Goal: Check status: Check status

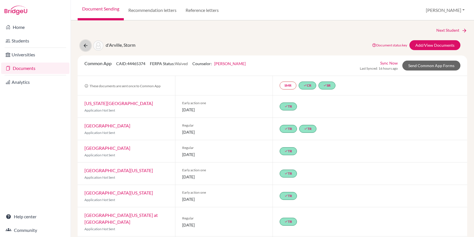
click at [88, 45] on button at bounding box center [85, 45] width 11 height 11
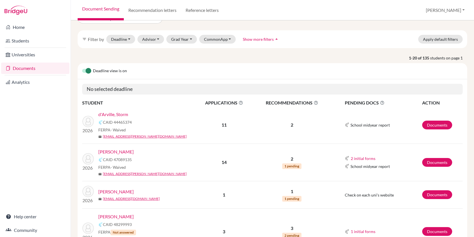
scroll to position [6, 0]
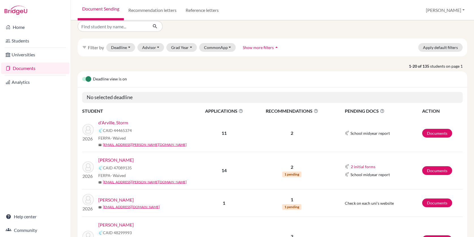
click at [23, 67] on link "Documents" at bounding box center [35, 68] width 68 height 11
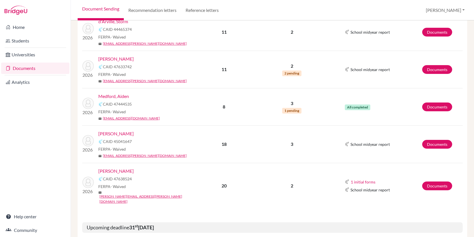
scroll to position [108, 0]
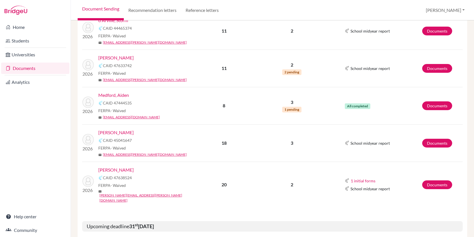
click at [126, 132] on link "[PERSON_NAME]" at bounding box center [115, 132] width 35 height 7
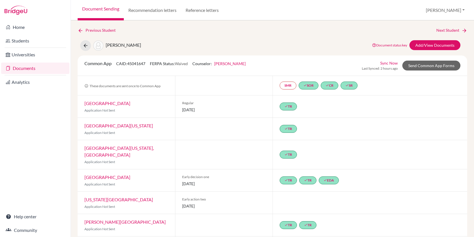
click at [395, 61] on link "Sync Now" at bounding box center [389, 63] width 18 height 6
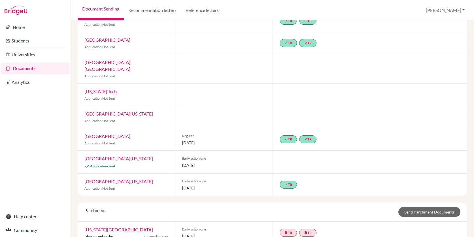
scroll to position [312, 0]
click at [132, 156] on link "[GEOGRAPHIC_DATA][US_STATE]" at bounding box center [118, 158] width 68 height 5
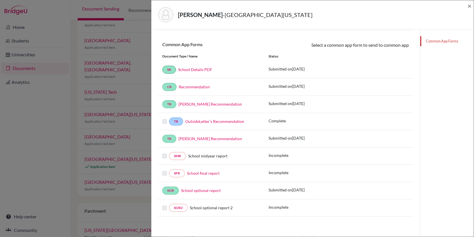
scroll to position [74, 0]
click at [58, 163] on div "[PERSON_NAME] - [GEOGRAPHIC_DATA][US_STATE] at [GEOGRAPHIC_DATA] × Teacher Reco…" at bounding box center [237, 118] width 474 height 237
click at [469, 6] on span "×" at bounding box center [469, 6] width 4 height 8
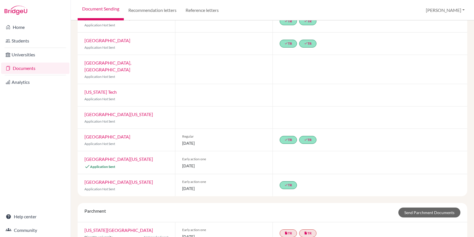
click at [135, 156] on link "[GEOGRAPHIC_DATA][US_STATE]" at bounding box center [118, 158] width 68 height 5
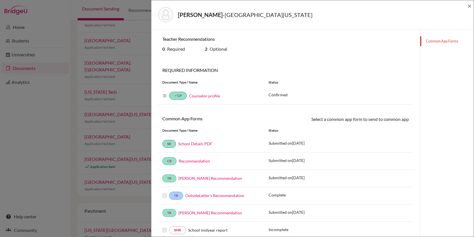
click at [440, 42] on link "Common App Forms" at bounding box center [446, 41] width 53 height 10
click at [281, 49] on div "0 Required 2 Optional" at bounding box center [285, 50] width 255 height 8
click at [218, 179] on link "[PERSON_NAME] Recommendation" at bounding box center [209, 178] width 63 height 5
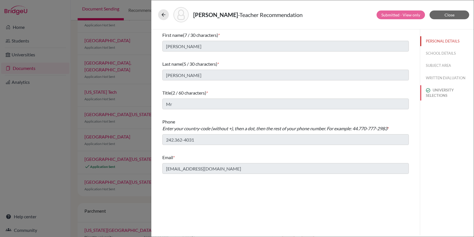
click at [444, 96] on button "UNIVERSITY SELECTIONS" at bounding box center [446, 92] width 53 height 15
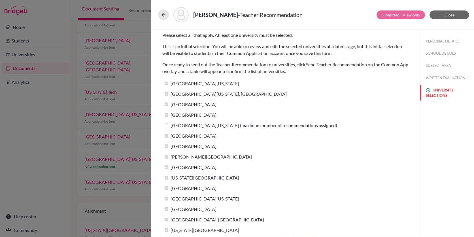
scroll to position [3, 0]
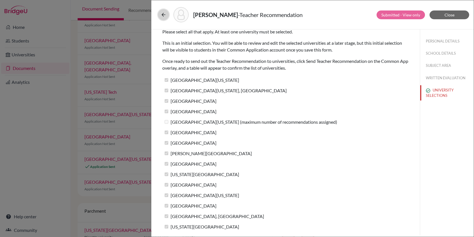
click at [160, 13] on button at bounding box center [163, 14] width 11 height 11
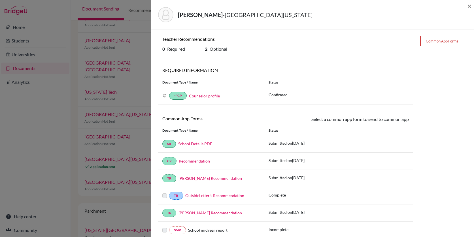
click at [221, 179] on link "[PERSON_NAME] Recommendation" at bounding box center [209, 178] width 63 height 5
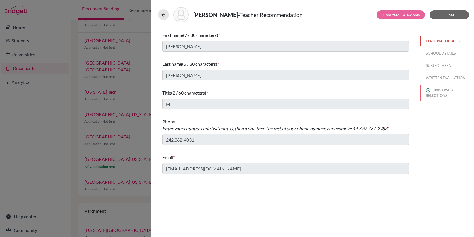
click at [434, 96] on button "UNIVERSITY SELECTIONS" at bounding box center [446, 92] width 53 height 15
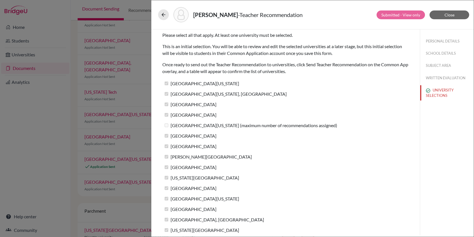
click at [52, 99] on div "[PERSON_NAME] - Teacher Recommendation Submitted - View only Close Please selec…" at bounding box center [237, 118] width 474 height 237
click at [439, 12] on button "Close" at bounding box center [449, 14] width 40 height 9
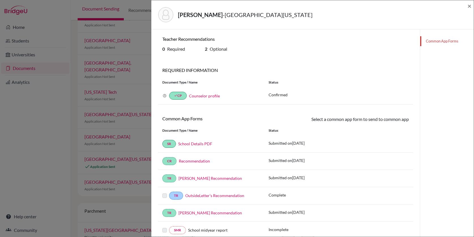
scroll to position [74, 0]
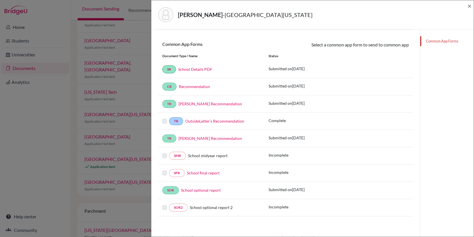
click at [25, 173] on div "[PERSON_NAME] - [GEOGRAPHIC_DATA][US_STATE] at [GEOGRAPHIC_DATA] × Teacher Reco…" at bounding box center [237, 118] width 474 height 237
click at [467, 6] on span "×" at bounding box center [469, 6] width 4 height 8
